Goal: Use online tool/utility: Utilize a website feature to perform a specific function

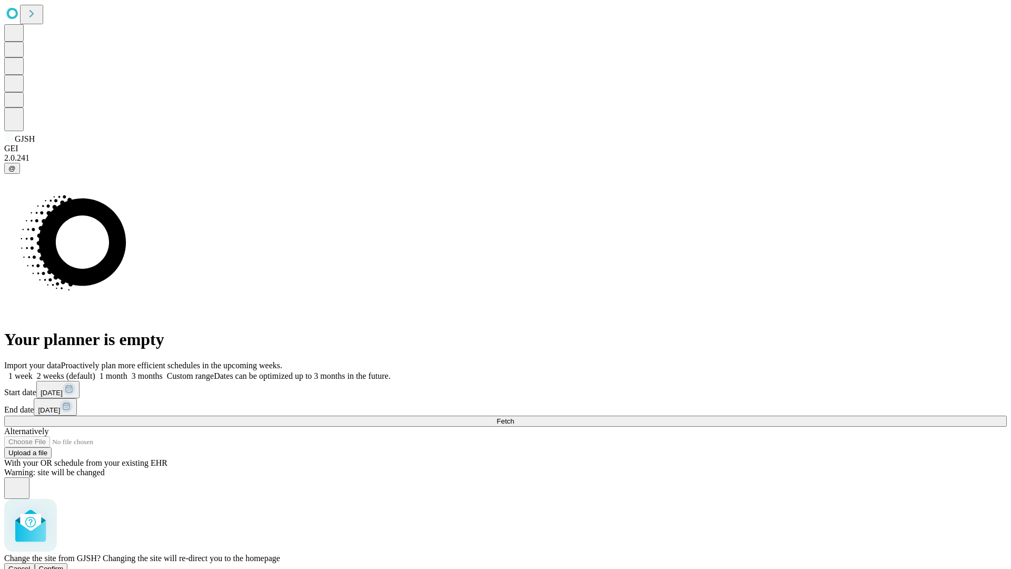
click at [64, 564] on span "Confirm" at bounding box center [51, 568] width 25 height 8
click at [95, 371] on label "2 weeks (default)" at bounding box center [64, 375] width 63 height 9
click at [514, 417] on span "Fetch" at bounding box center [504, 421] width 17 height 8
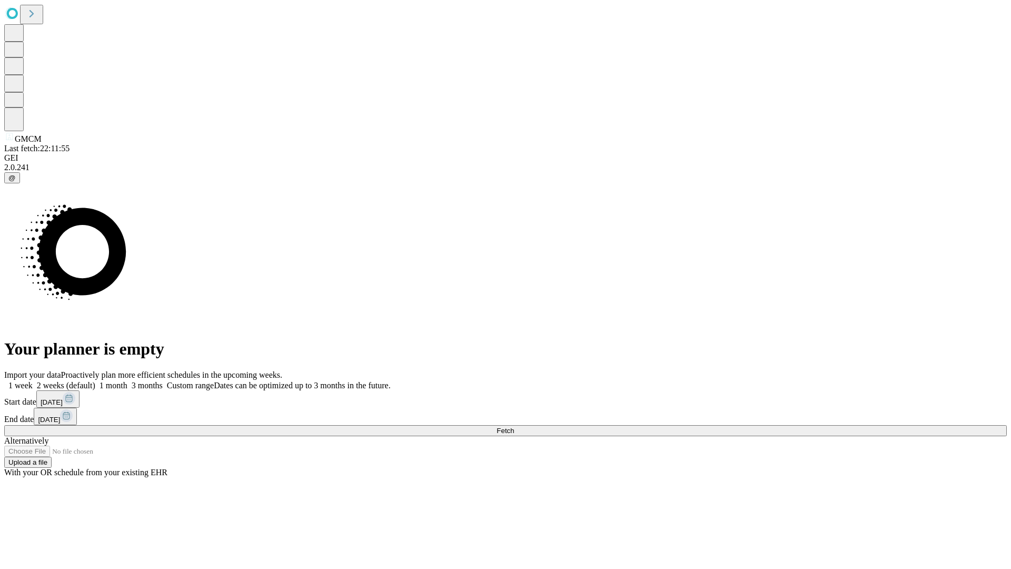
click at [95, 381] on label "2 weeks (default)" at bounding box center [64, 385] width 63 height 9
click at [514, 426] on span "Fetch" at bounding box center [504, 430] width 17 height 8
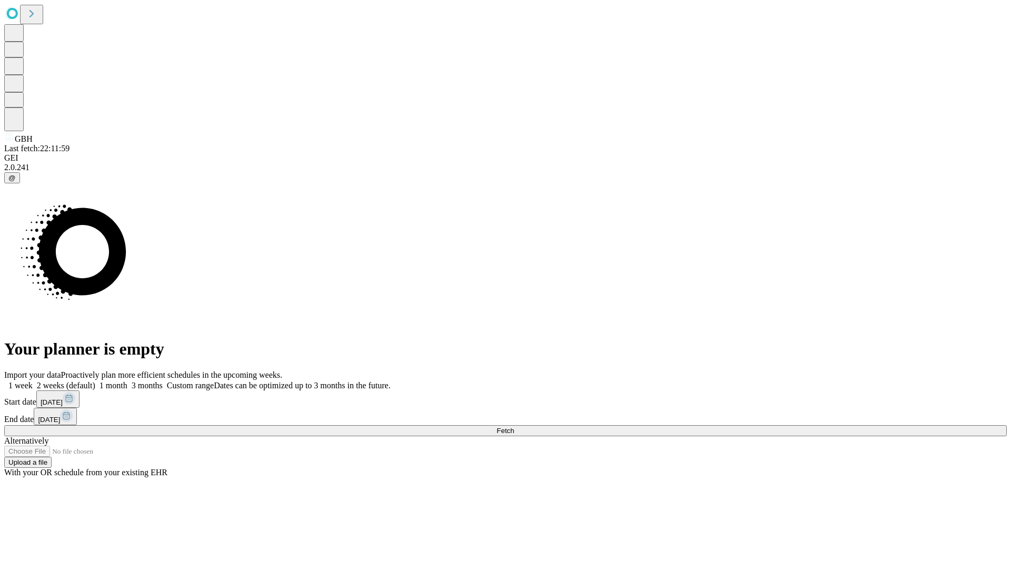
click at [95, 381] on label "2 weeks (default)" at bounding box center [64, 385] width 63 height 9
click at [514, 426] on span "Fetch" at bounding box center [504, 430] width 17 height 8
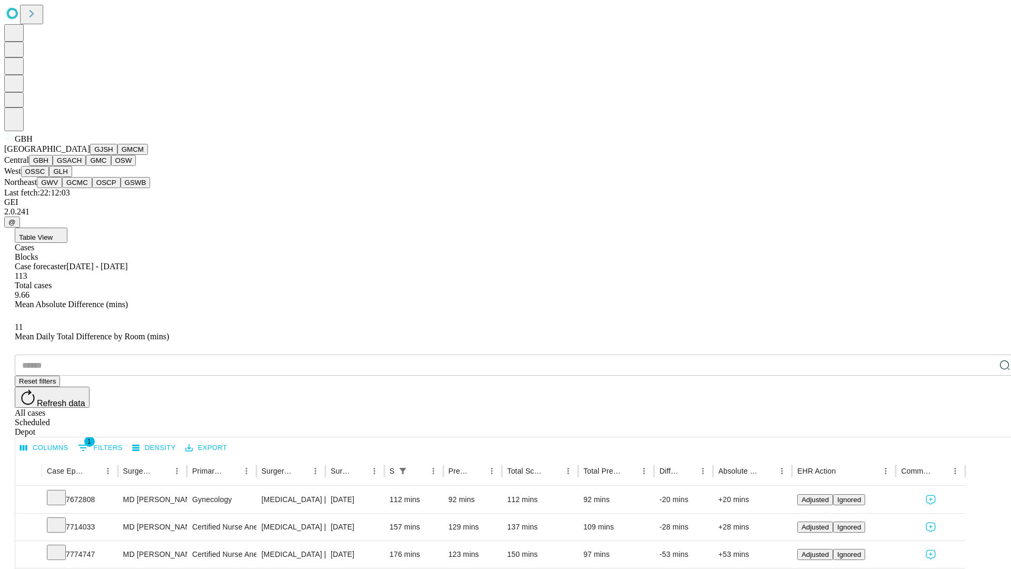
click at [82, 166] on button "GSACH" at bounding box center [69, 160] width 33 height 11
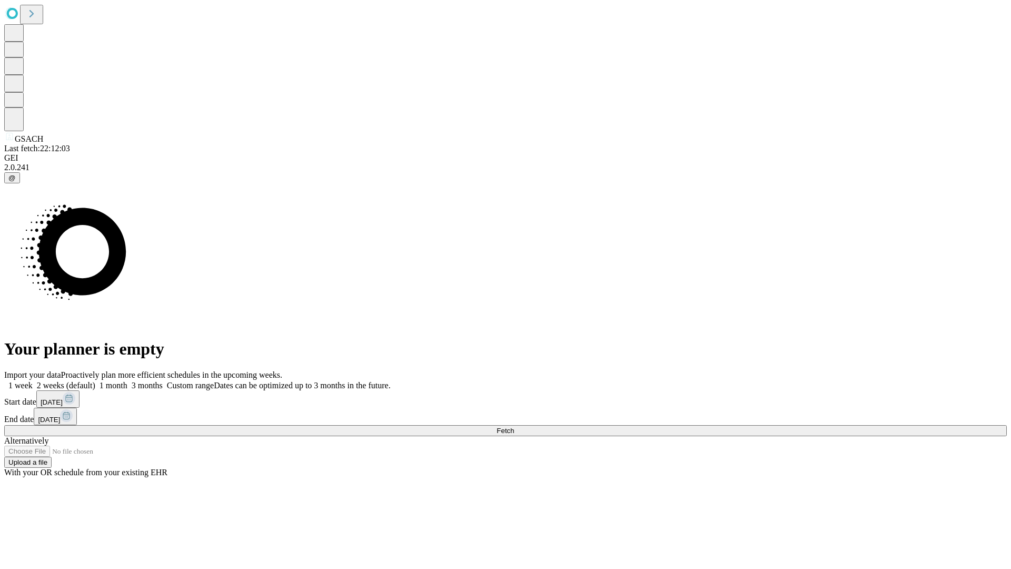
click at [95, 381] on label "2 weeks (default)" at bounding box center [64, 385] width 63 height 9
click at [514, 426] on span "Fetch" at bounding box center [504, 430] width 17 height 8
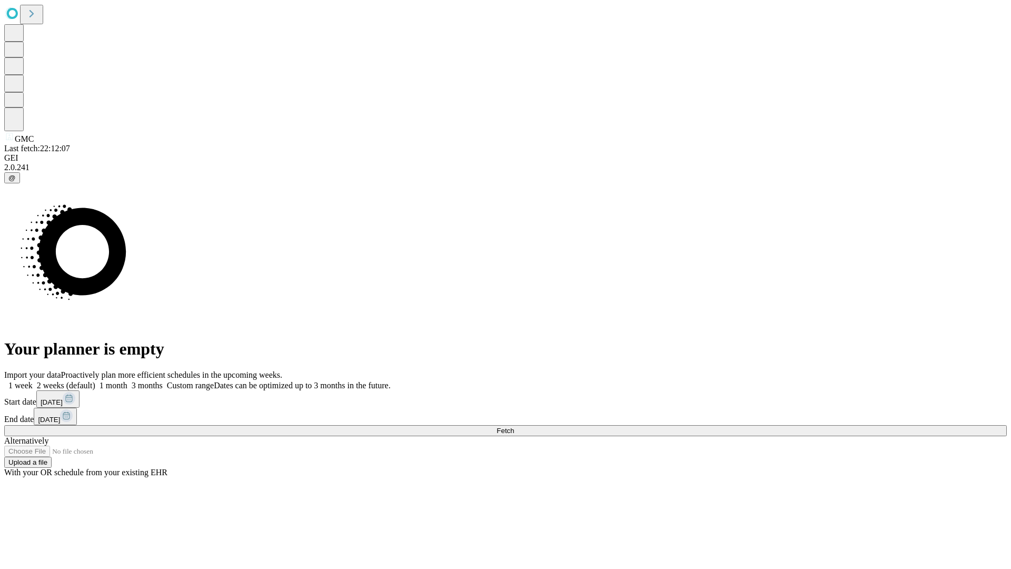
click at [95, 381] on label "2 weeks (default)" at bounding box center [64, 385] width 63 height 9
click at [514, 426] on span "Fetch" at bounding box center [504, 430] width 17 height 8
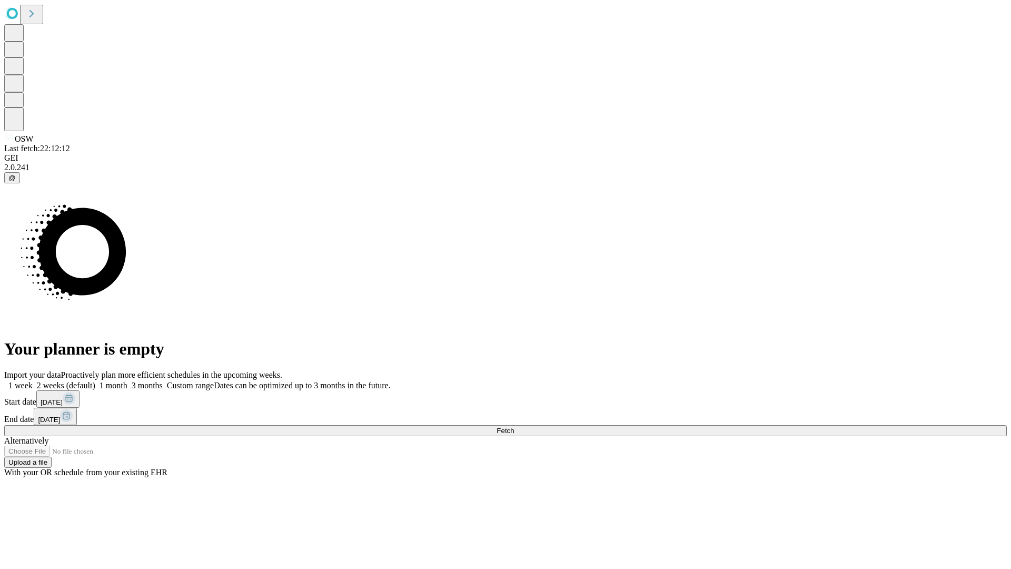
click at [95, 381] on label "2 weeks (default)" at bounding box center [64, 385] width 63 height 9
click at [514, 426] on span "Fetch" at bounding box center [504, 430] width 17 height 8
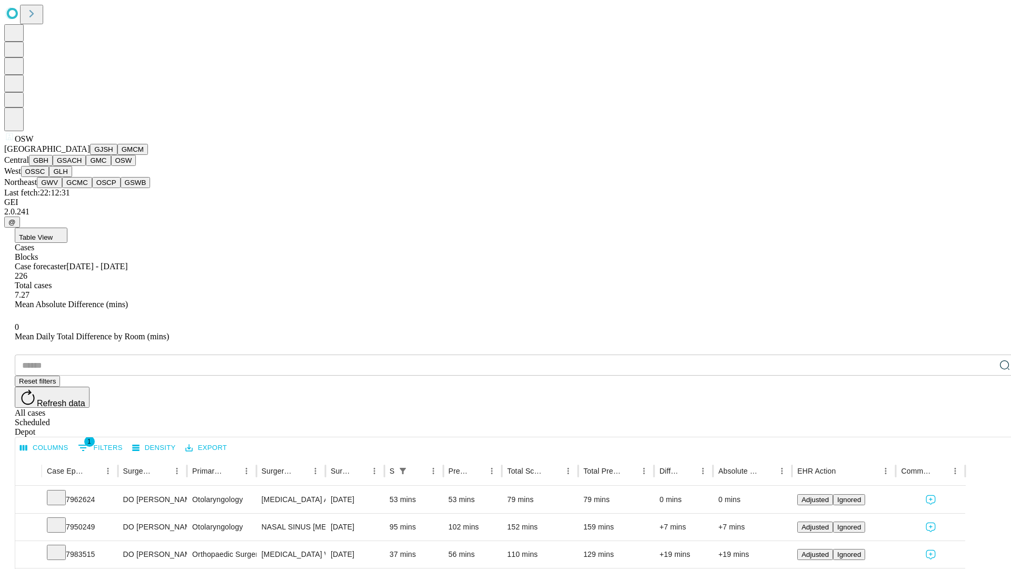
click at [49, 177] on button "OSSC" at bounding box center [35, 171] width 28 height 11
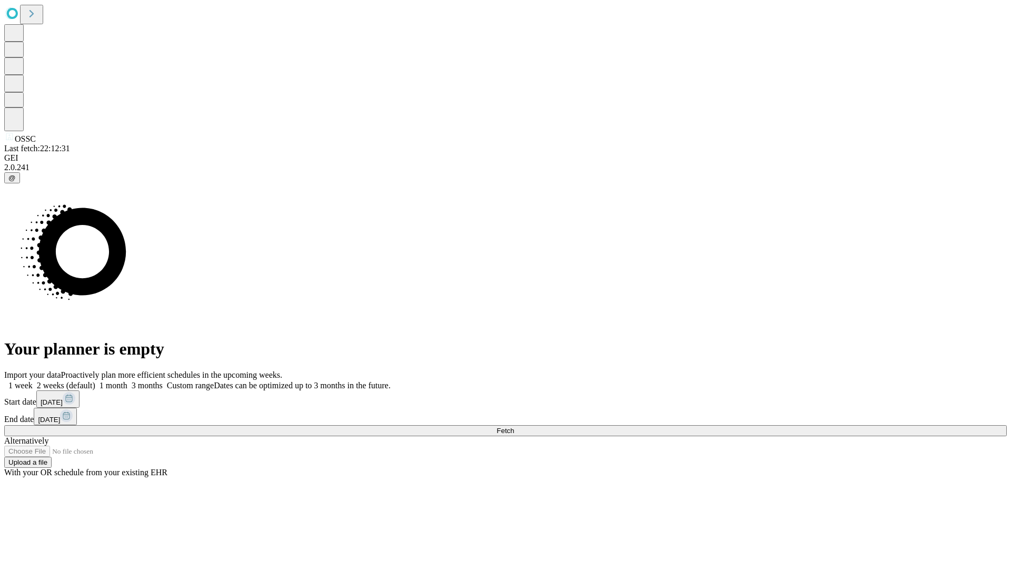
click at [95, 381] on label "2 weeks (default)" at bounding box center [64, 385] width 63 height 9
click at [514, 426] on span "Fetch" at bounding box center [504, 430] width 17 height 8
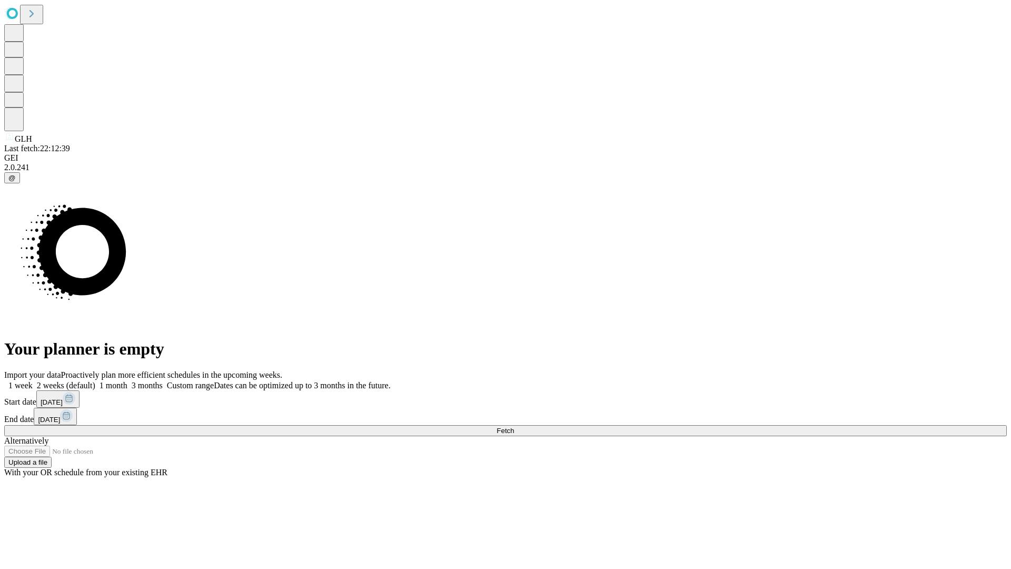
click at [95, 381] on label "2 weeks (default)" at bounding box center [64, 385] width 63 height 9
click at [514, 426] on span "Fetch" at bounding box center [504, 430] width 17 height 8
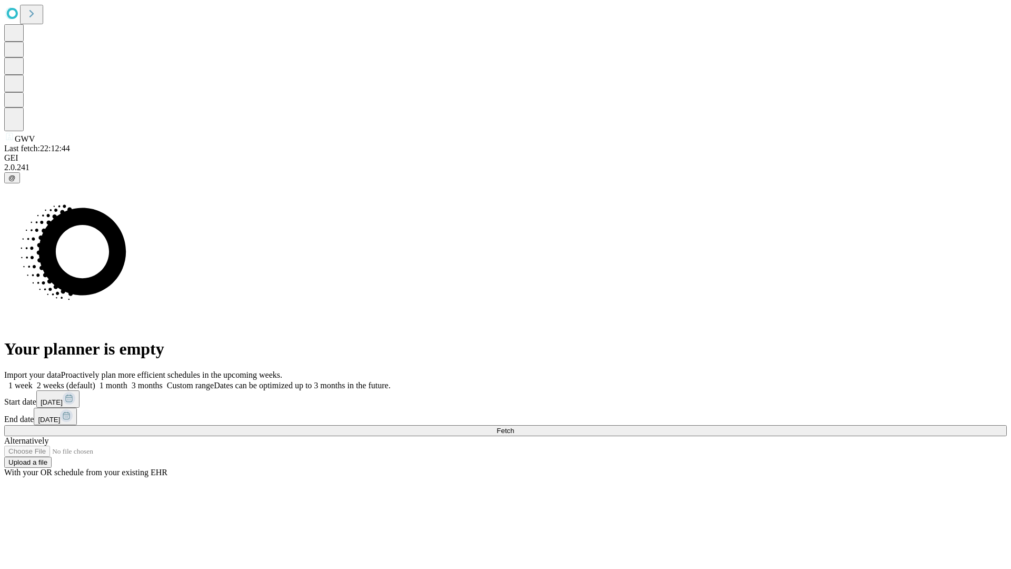
click at [95, 381] on label "2 weeks (default)" at bounding box center [64, 385] width 63 height 9
click at [514, 426] on span "Fetch" at bounding box center [504, 430] width 17 height 8
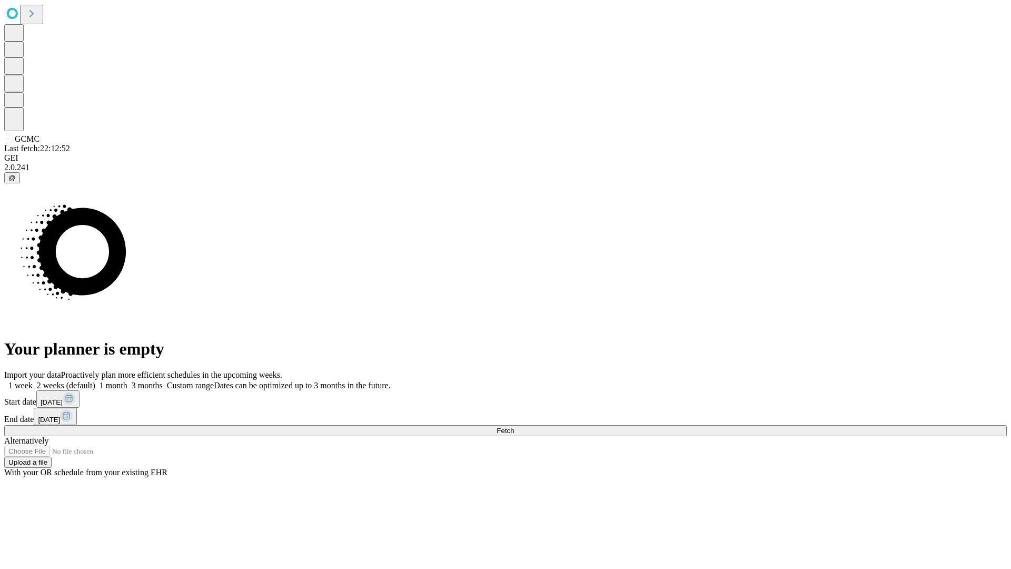
click at [514, 426] on span "Fetch" at bounding box center [504, 430] width 17 height 8
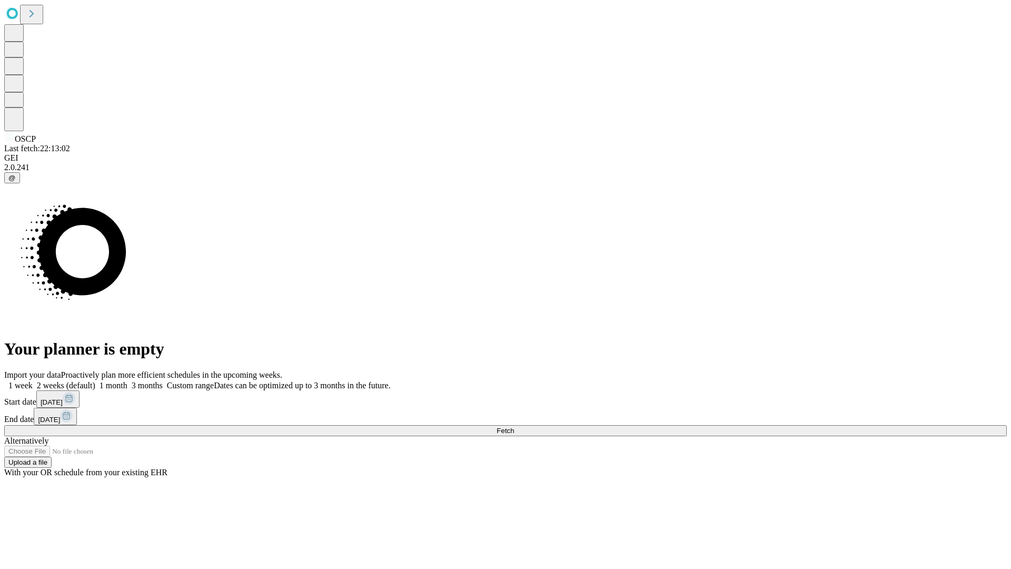
click at [514, 426] on span "Fetch" at bounding box center [504, 430] width 17 height 8
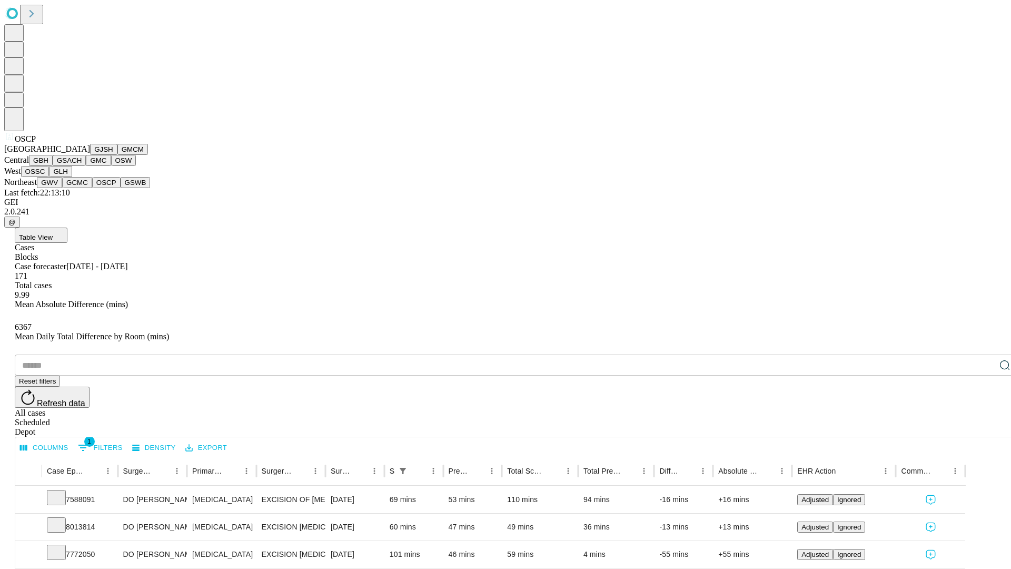
click at [121, 188] on button "GSWB" at bounding box center [136, 182] width 30 height 11
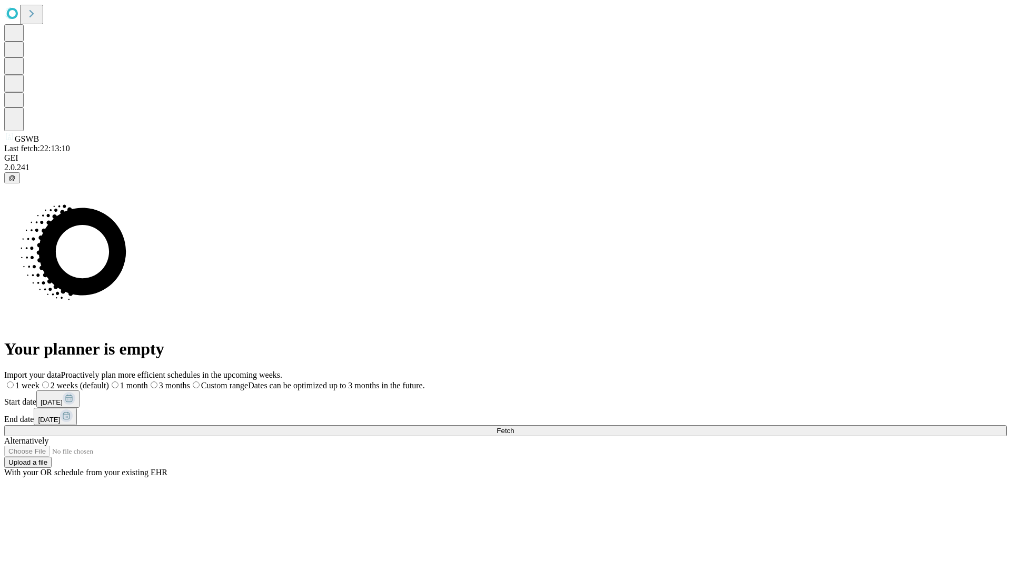
click at [514, 426] on span "Fetch" at bounding box center [504, 430] width 17 height 8
